Goal: Task Accomplishment & Management: Manage account settings

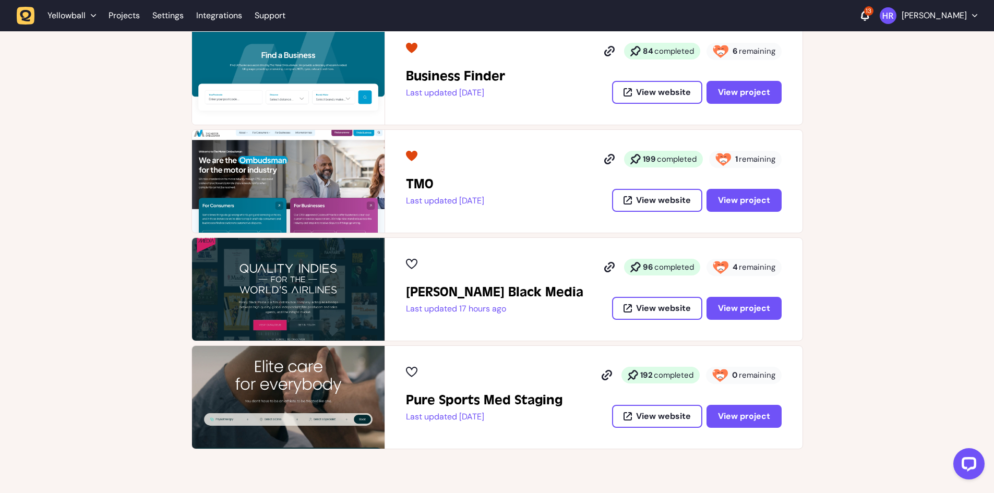
scroll to position [261, 0]
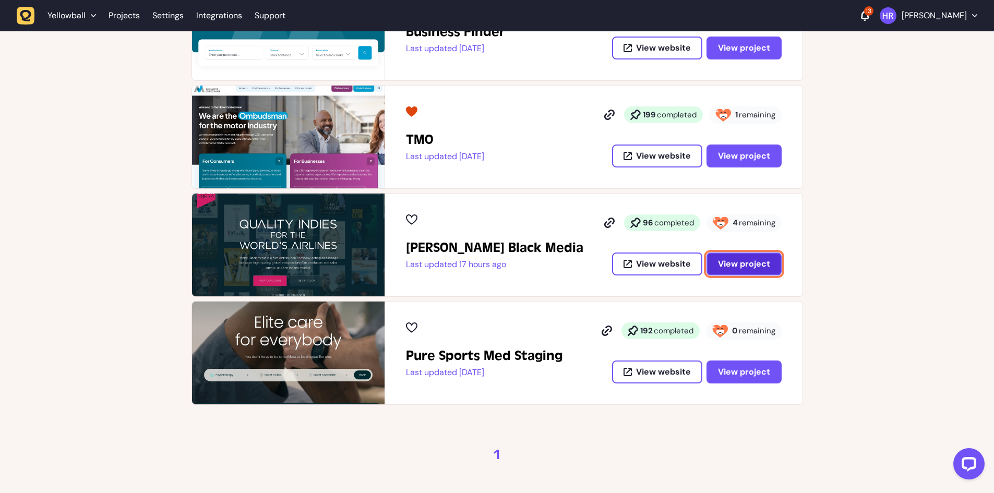
click at [765, 259] on span "View project" at bounding box center [744, 263] width 52 height 11
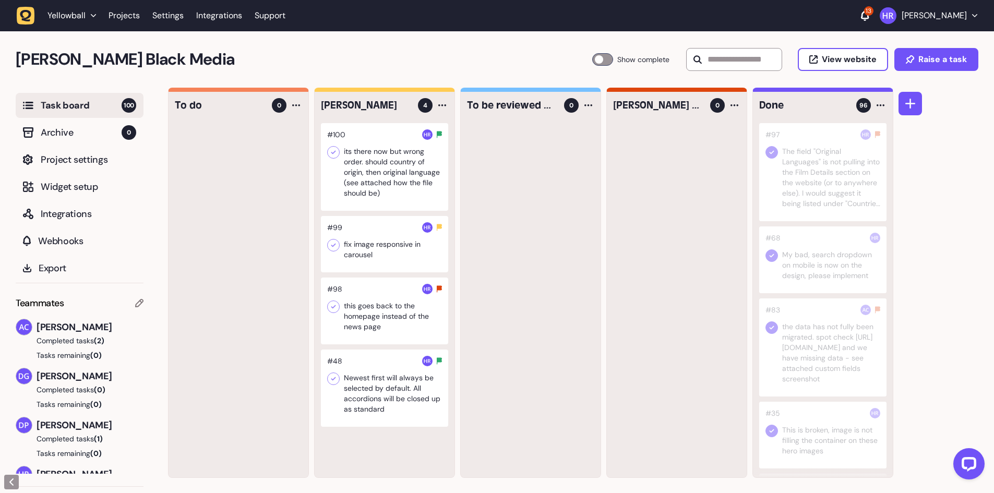
click at [389, 170] on div at bounding box center [384, 167] width 127 height 88
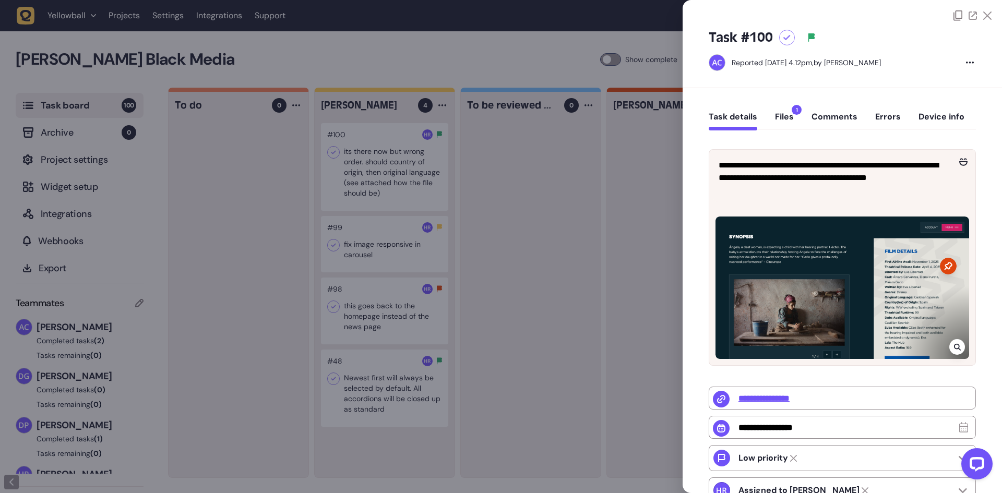
click at [418, 199] on div at bounding box center [501, 246] width 1002 height 493
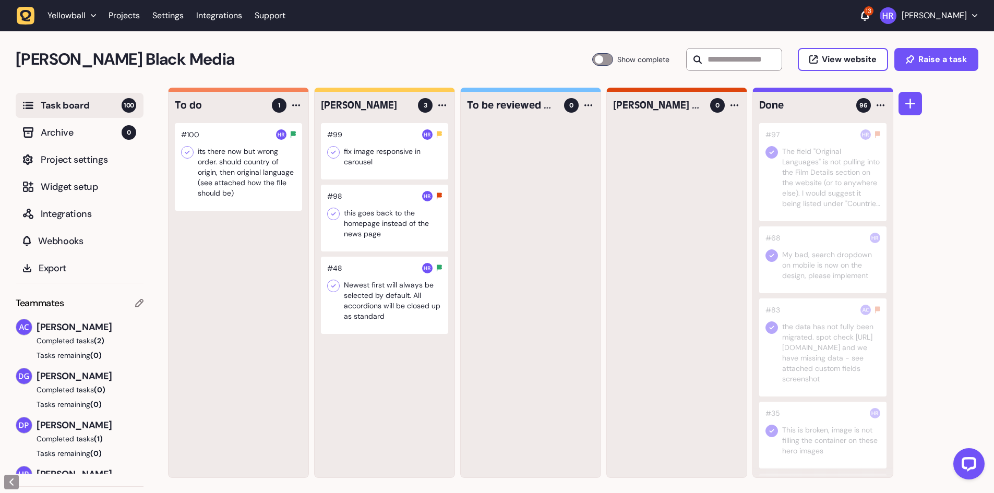
click at [411, 148] on div at bounding box center [384, 151] width 127 height 56
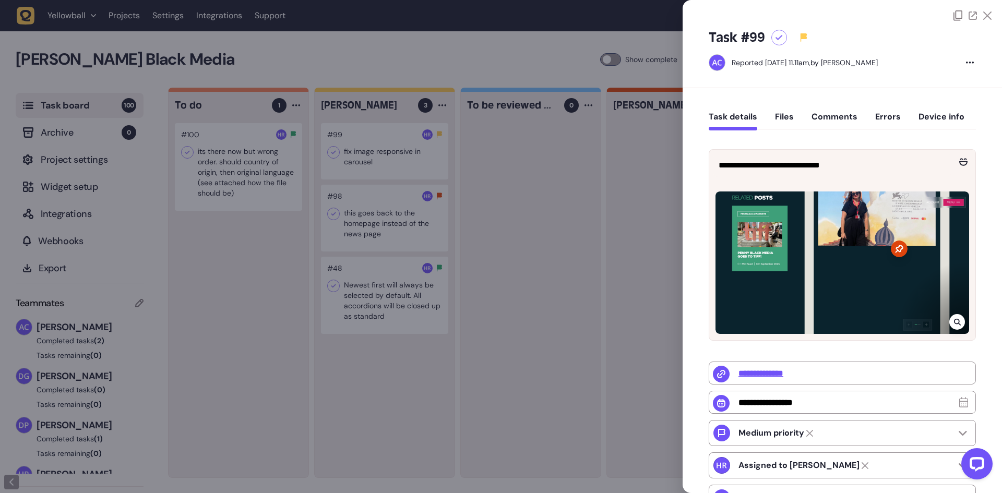
click at [405, 148] on div at bounding box center [501, 246] width 1002 height 493
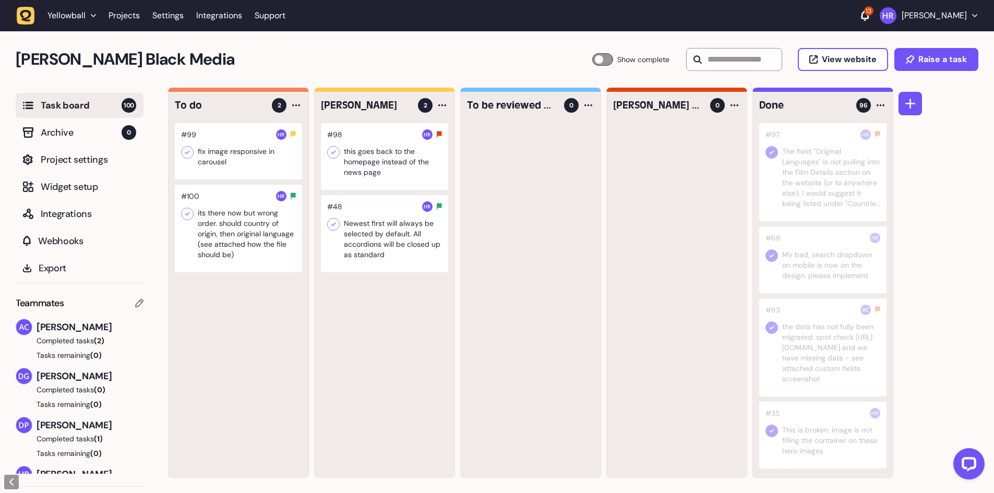
click at [384, 156] on div at bounding box center [384, 156] width 127 height 67
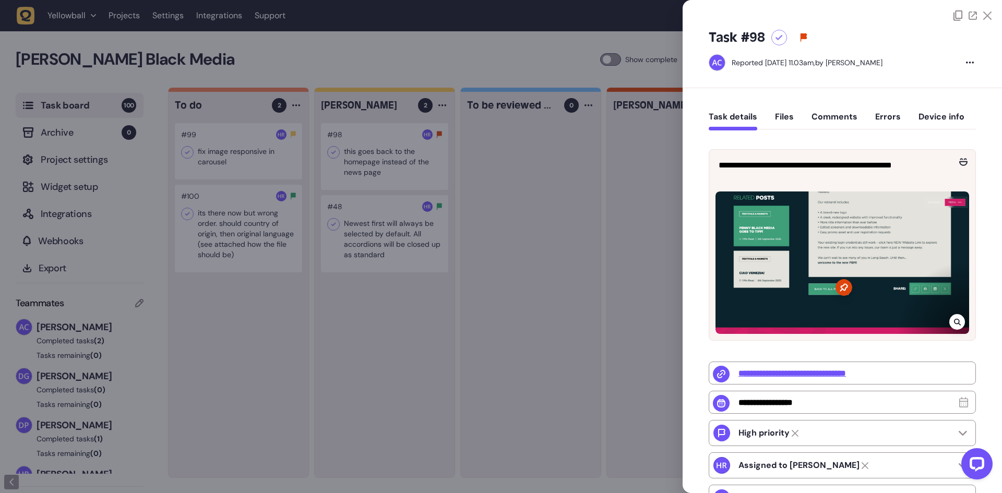
click at [421, 162] on div at bounding box center [501, 246] width 1002 height 493
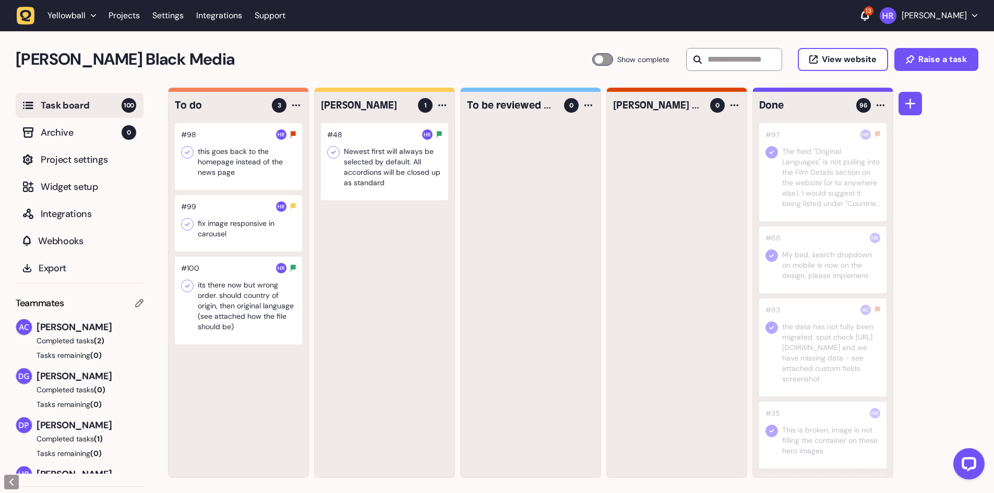
click at [377, 153] on div at bounding box center [384, 161] width 127 height 77
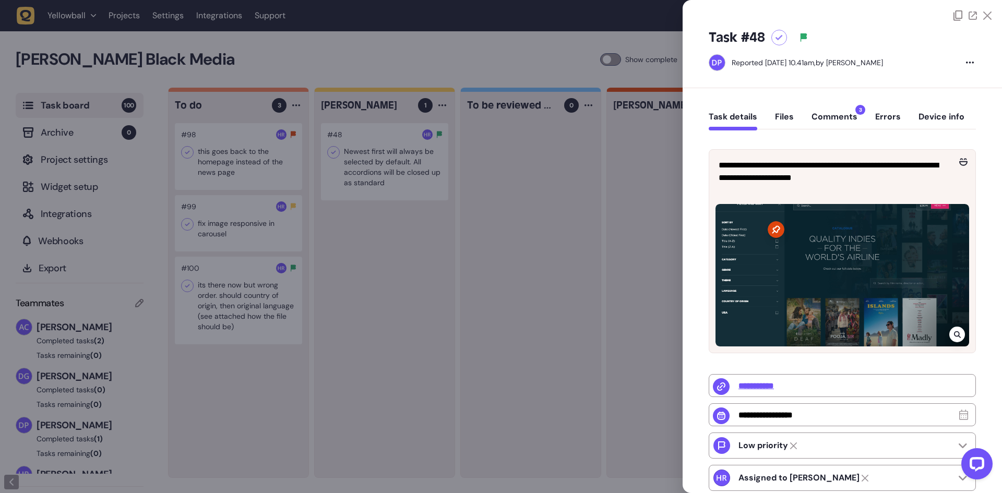
click at [416, 162] on div at bounding box center [501, 246] width 1002 height 493
